Goal: Task Accomplishment & Management: Complete application form

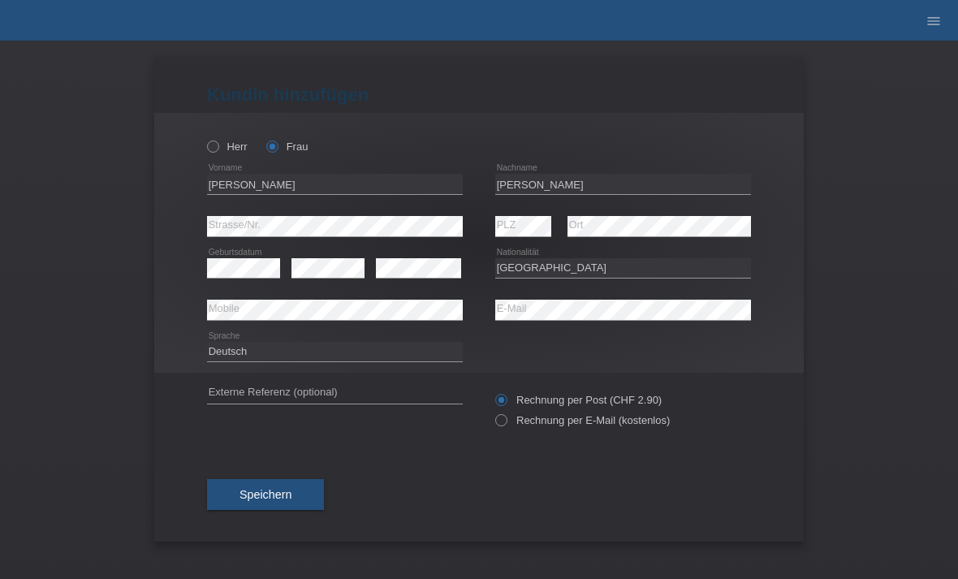
select select "CH"
type input "S"
click at [620, 183] on input "[PERSON_NAME]" at bounding box center [623, 184] width 256 height 20
type input "Z"
click at [205, 138] on icon at bounding box center [205, 138] width 0 height 0
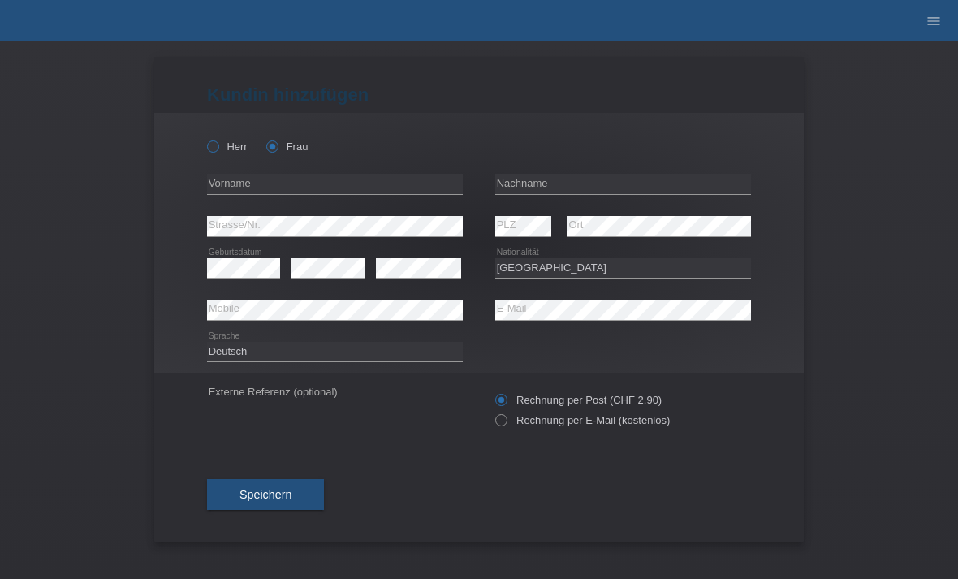
click at [214, 151] on input "Herr" at bounding box center [212, 145] width 11 height 11
radio input "true"
click at [256, 186] on input "text" at bounding box center [335, 184] width 256 height 20
type input "[PERSON_NAME]"
click at [601, 188] on input "text" at bounding box center [623, 184] width 256 height 20
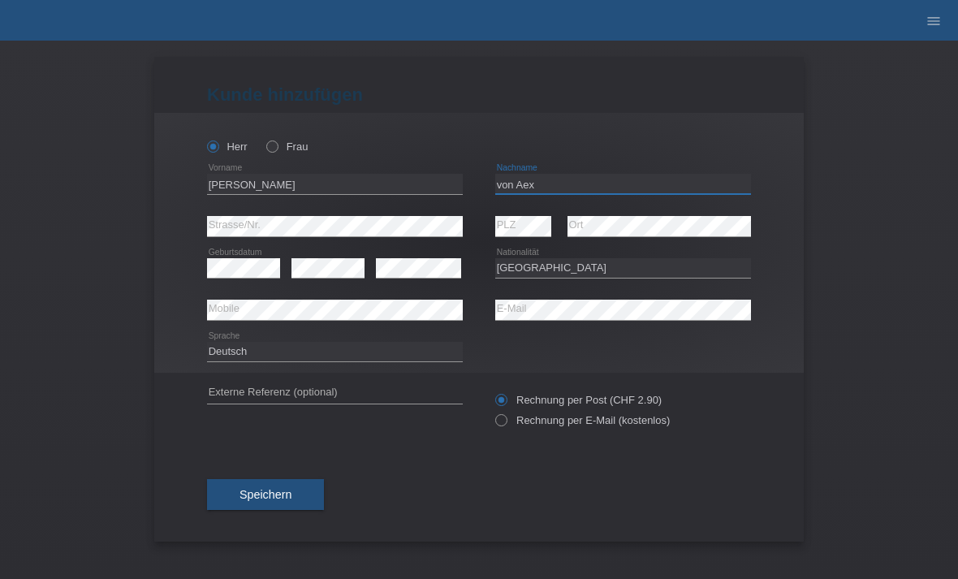
type input "von Aex"
click at [262, 188] on input "[PERSON_NAME]" at bounding box center [335, 184] width 256 height 20
type input "G"
click at [542, 186] on input "von Aex" at bounding box center [623, 184] width 256 height 20
type input "v"
